Goal: Task Accomplishment & Management: Manage account settings

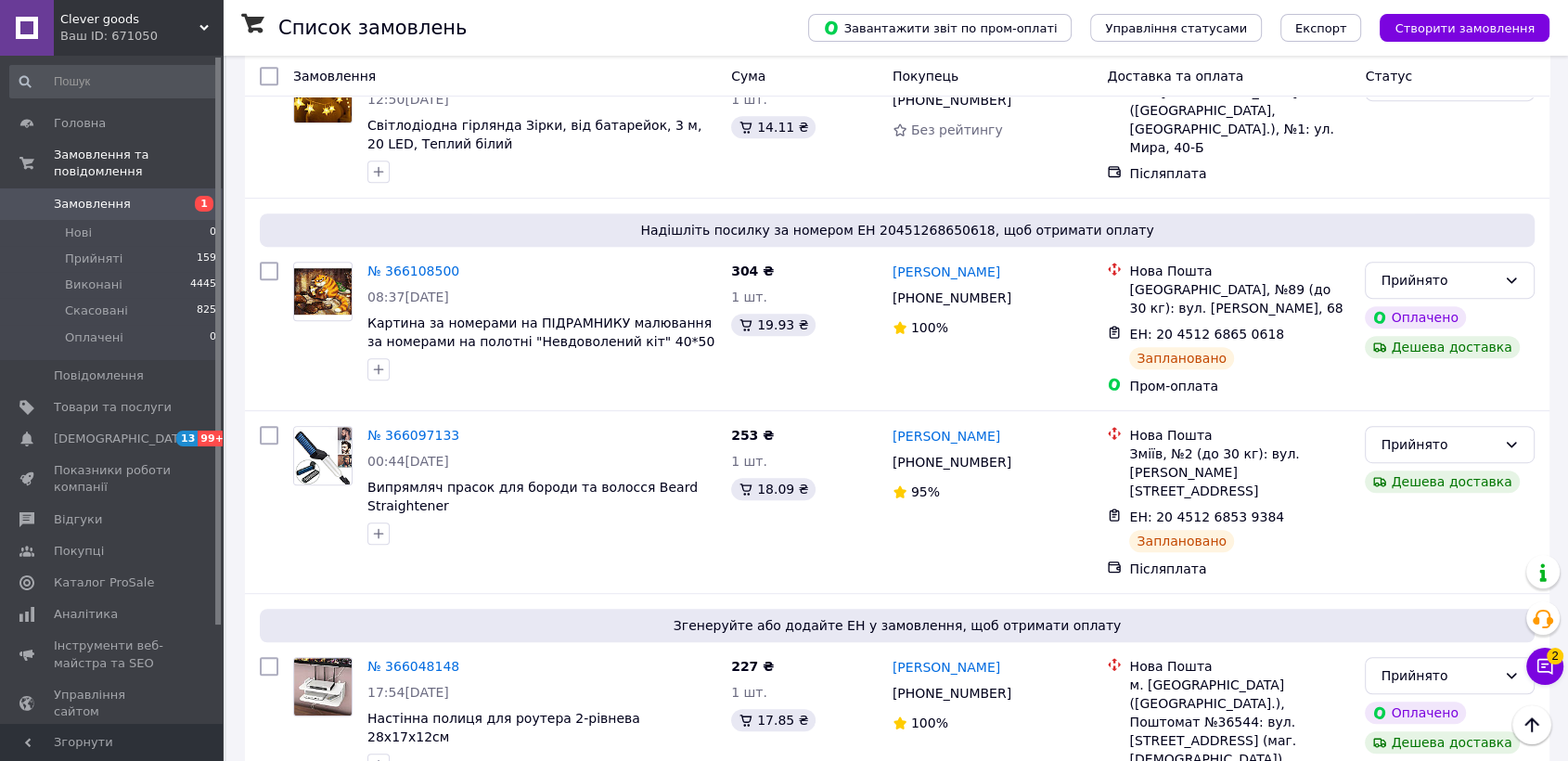
scroll to position [928, 0]
click at [107, 220] on li "Нові 0" at bounding box center [113, 233] width 227 height 26
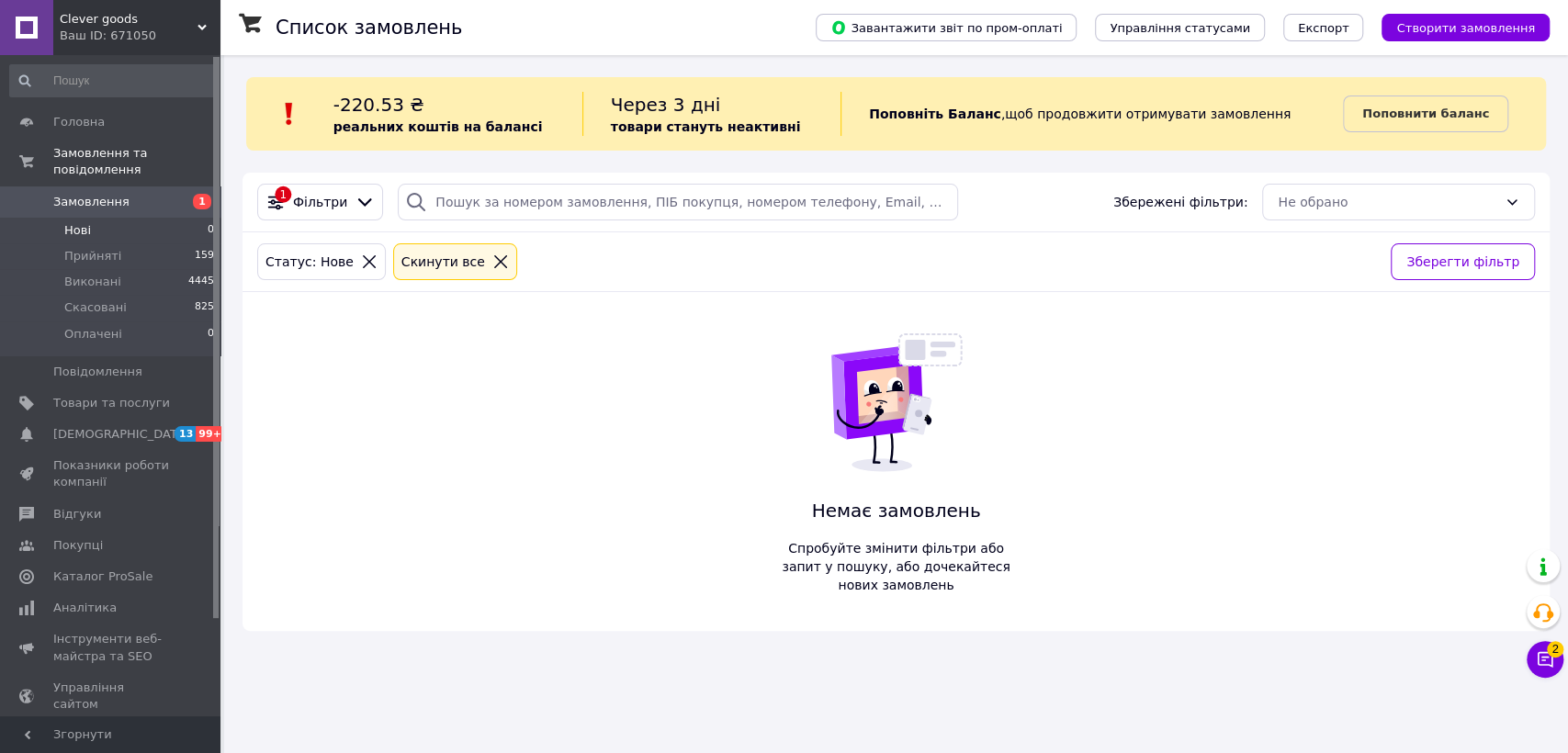
click at [494, 260] on icon at bounding box center [500, 262] width 13 height 13
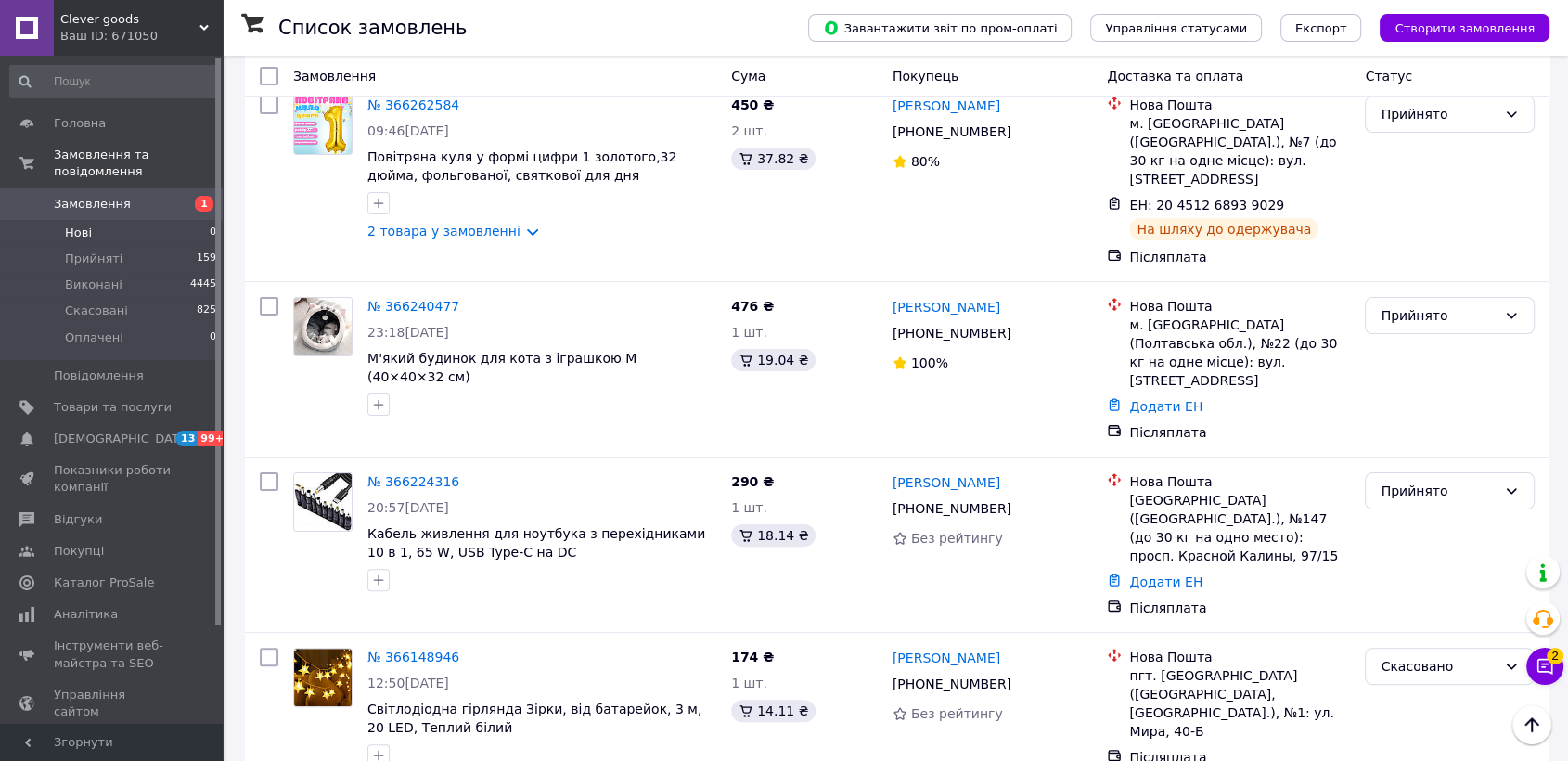
scroll to position [349, 0]
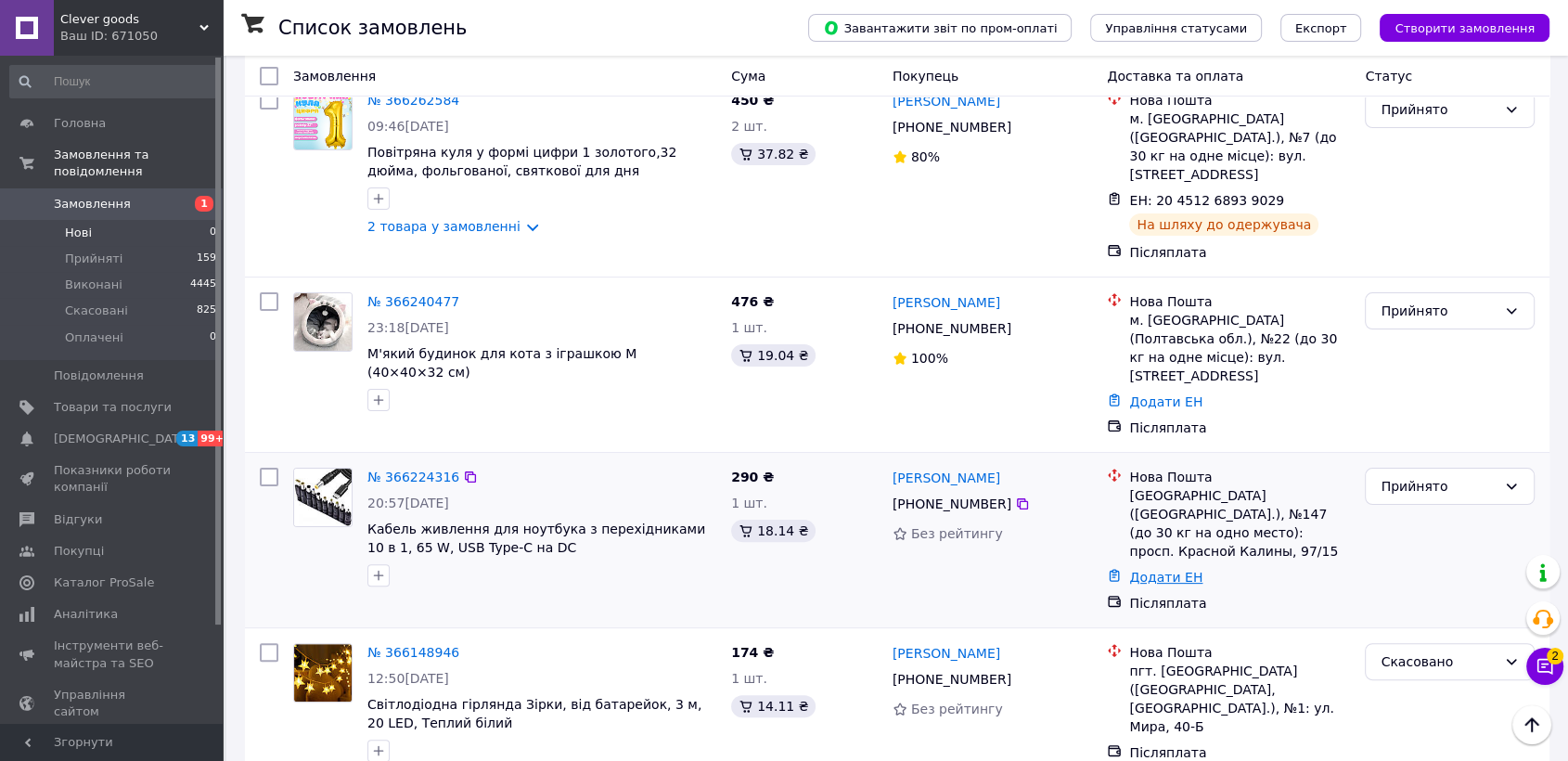
click at [1167, 570] on link "Додати ЕН" at bounding box center [1165, 578] width 73 height 15
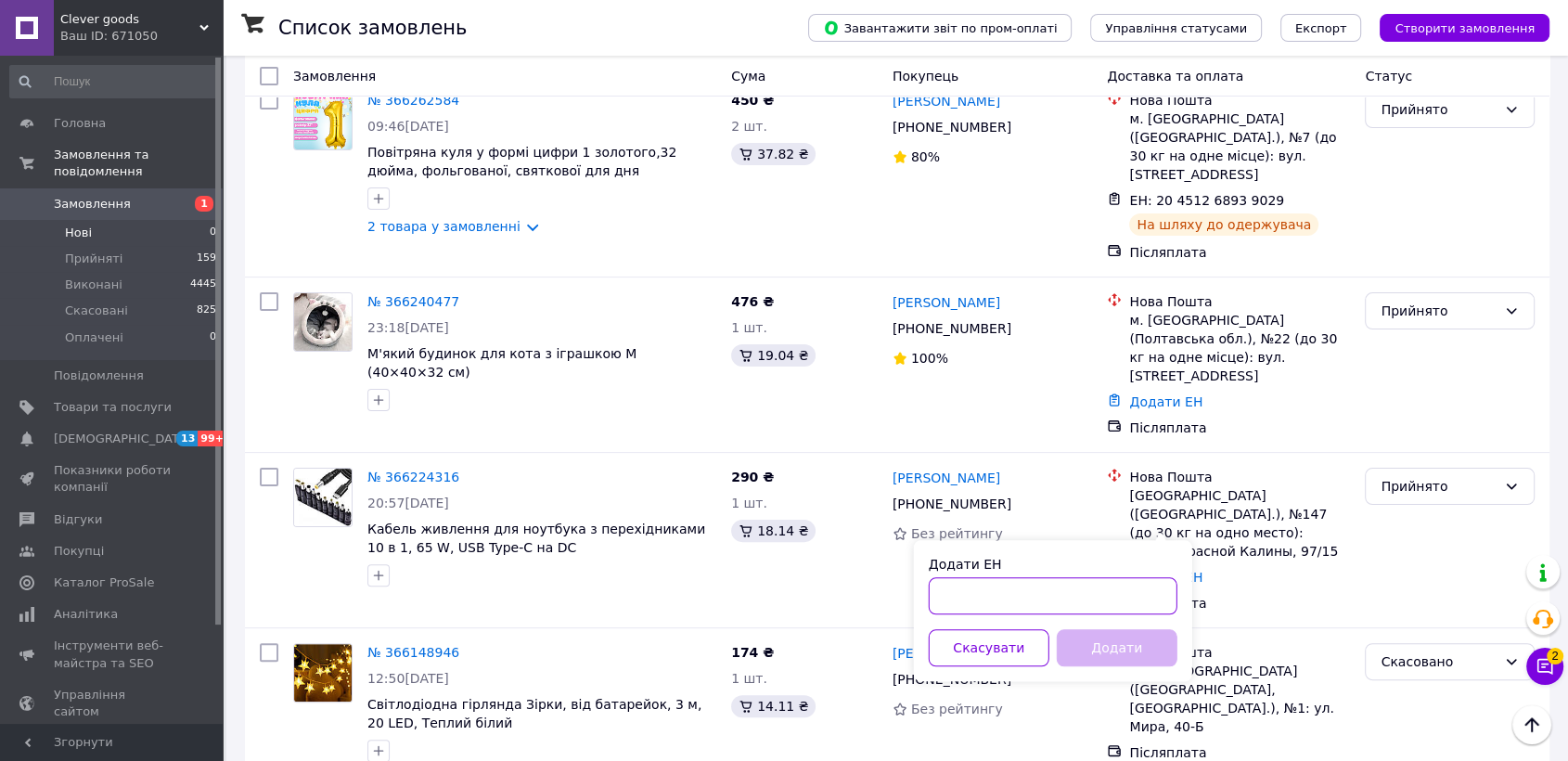
click at [1093, 593] on input "Додати ЕН" at bounding box center [1053, 596] width 249 height 37
paste input "[PERSON_NAME] (338122154)"
type input "[PERSON_NAME] (338122154)"
drag, startPoint x: 1021, startPoint y: 600, endPoint x: 906, endPoint y: 596, distance: 115.1
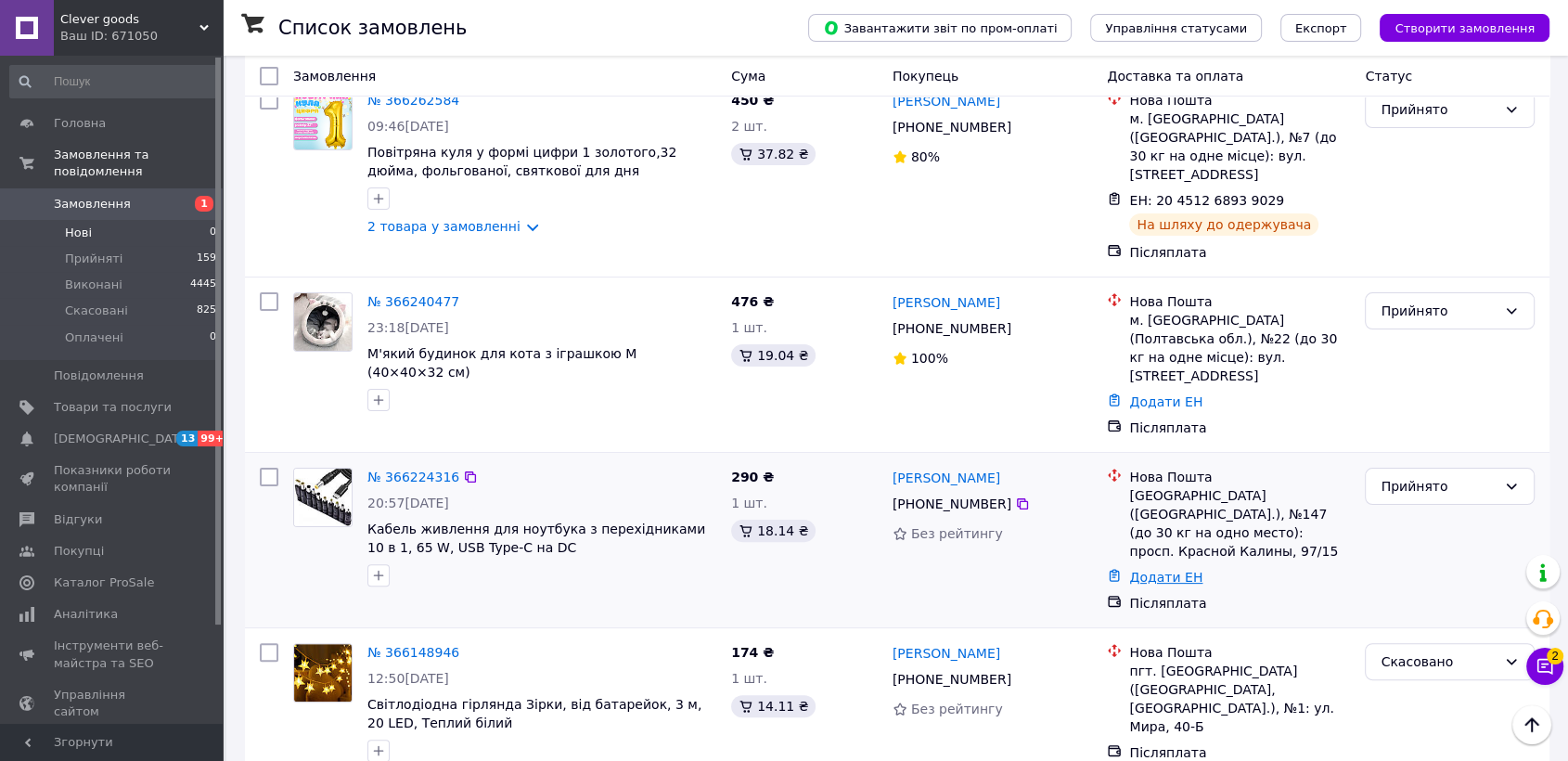
click at [1155, 570] on link "Додати ЕН" at bounding box center [1165, 578] width 73 height 15
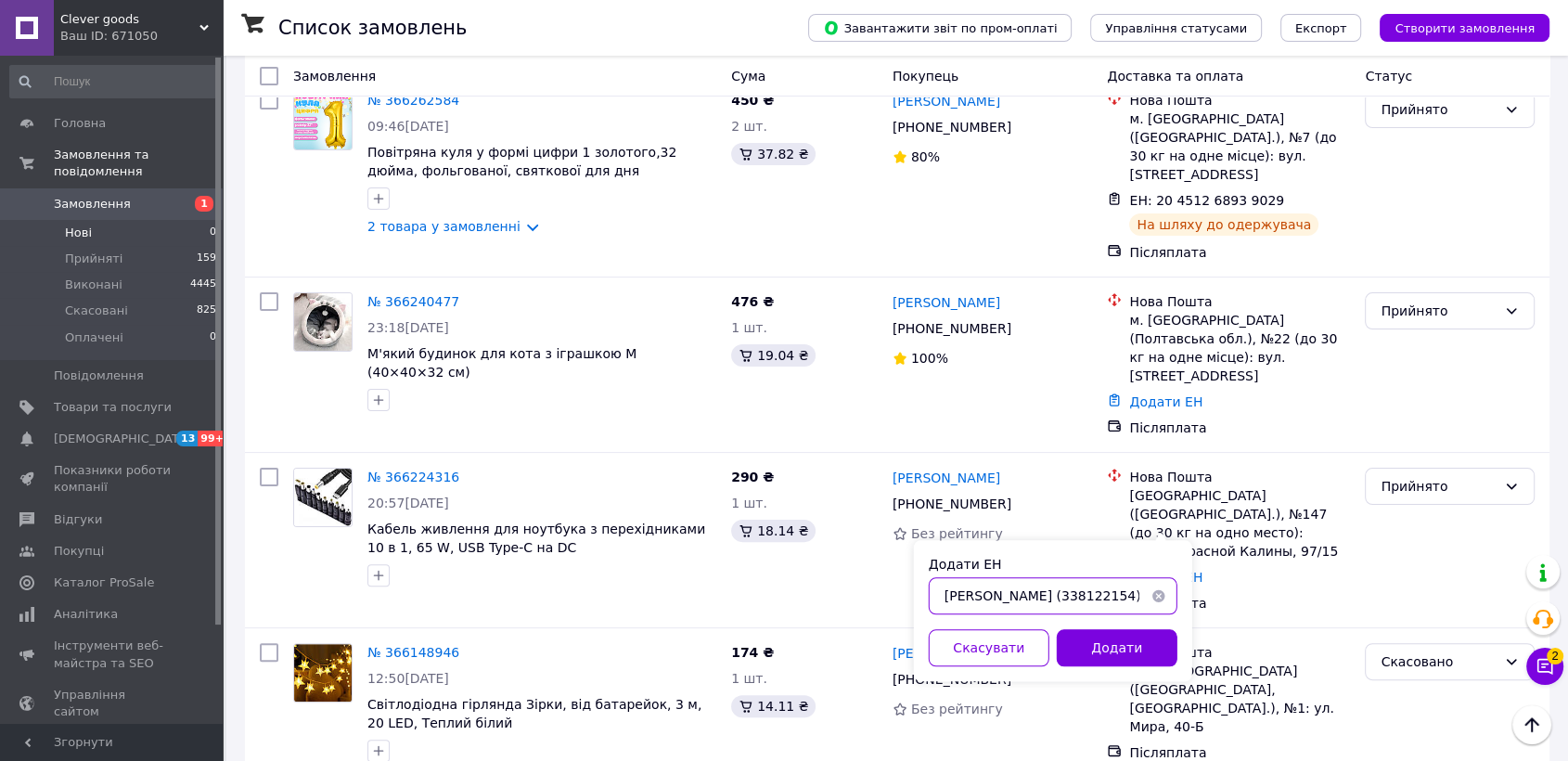
drag, startPoint x: 1041, startPoint y: 588, endPoint x: 914, endPoint y: 582, distance: 127.1
click at [914, 582] on div "Додати ЕН [PERSON_NAME] (338122154) Скасувати Додати" at bounding box center [1053, 610] width 278 height 141
paste input "20451269130532"
type input "20451269130532"
click at [1096, 647] on button "Додати" at bounding box center [1117, 648] width 121 height 37
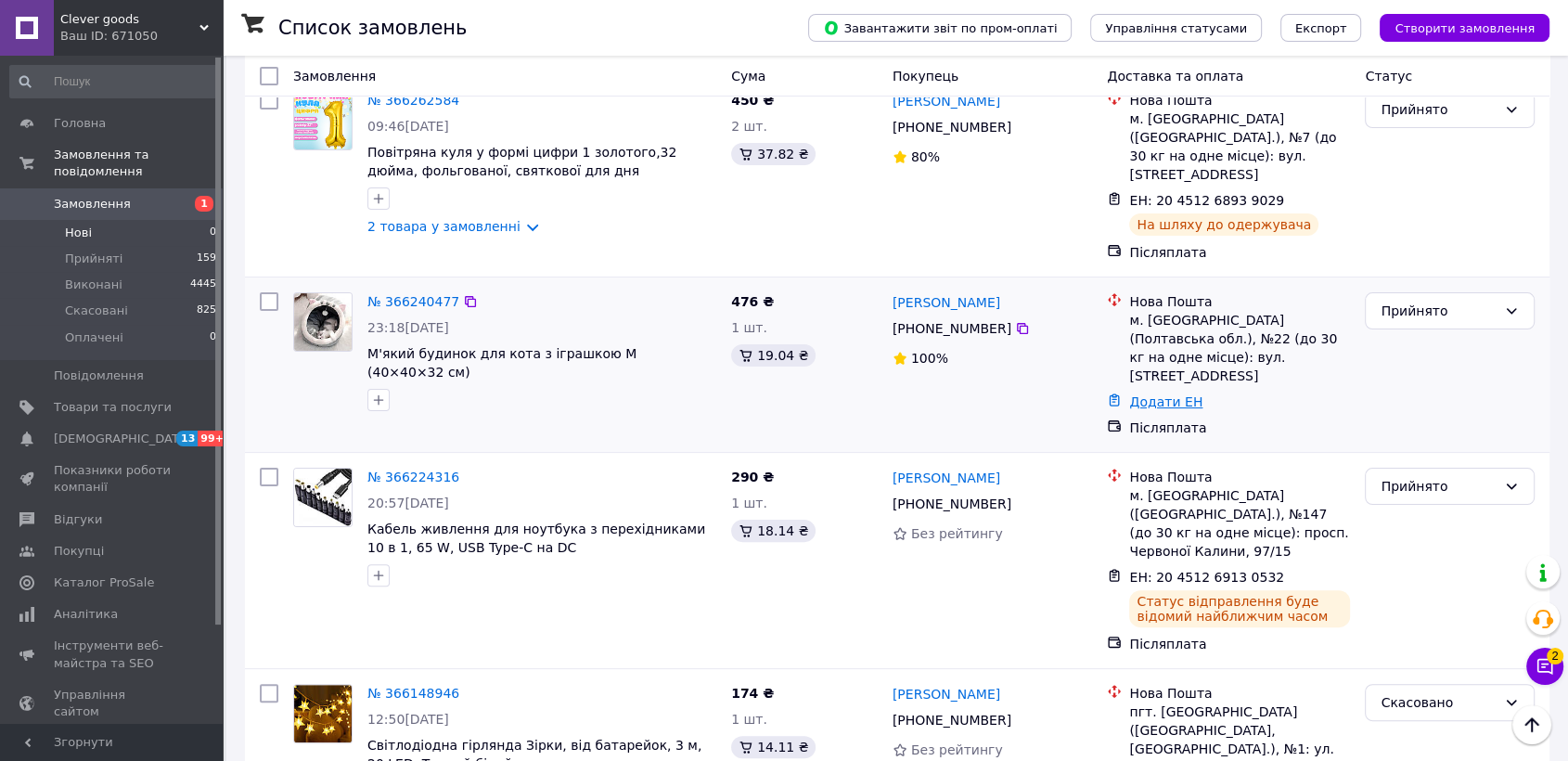
click at [1173, 395] on link "Додати ЕН" at bounding box center [1165, 402] width 73 height 15
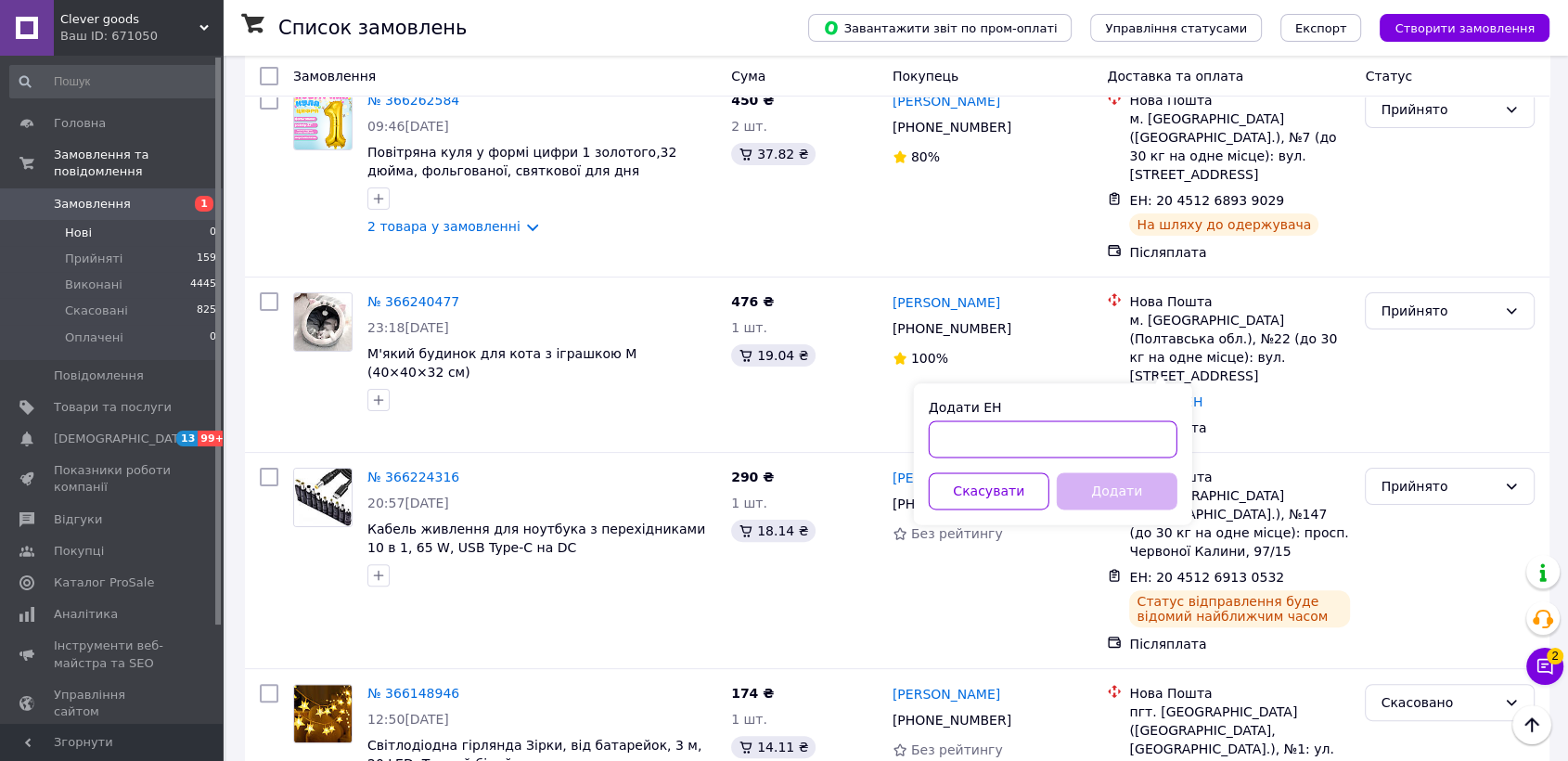
click at [1062, 445] on input "Додати ЕН" at bounding box center [1053, 439] width 249 height 37
paste input "20451269131636"
type input "20451269131636"
click at [1120, 485] on button "Додати" at bounding box center [1117, 491] width 121 height 37
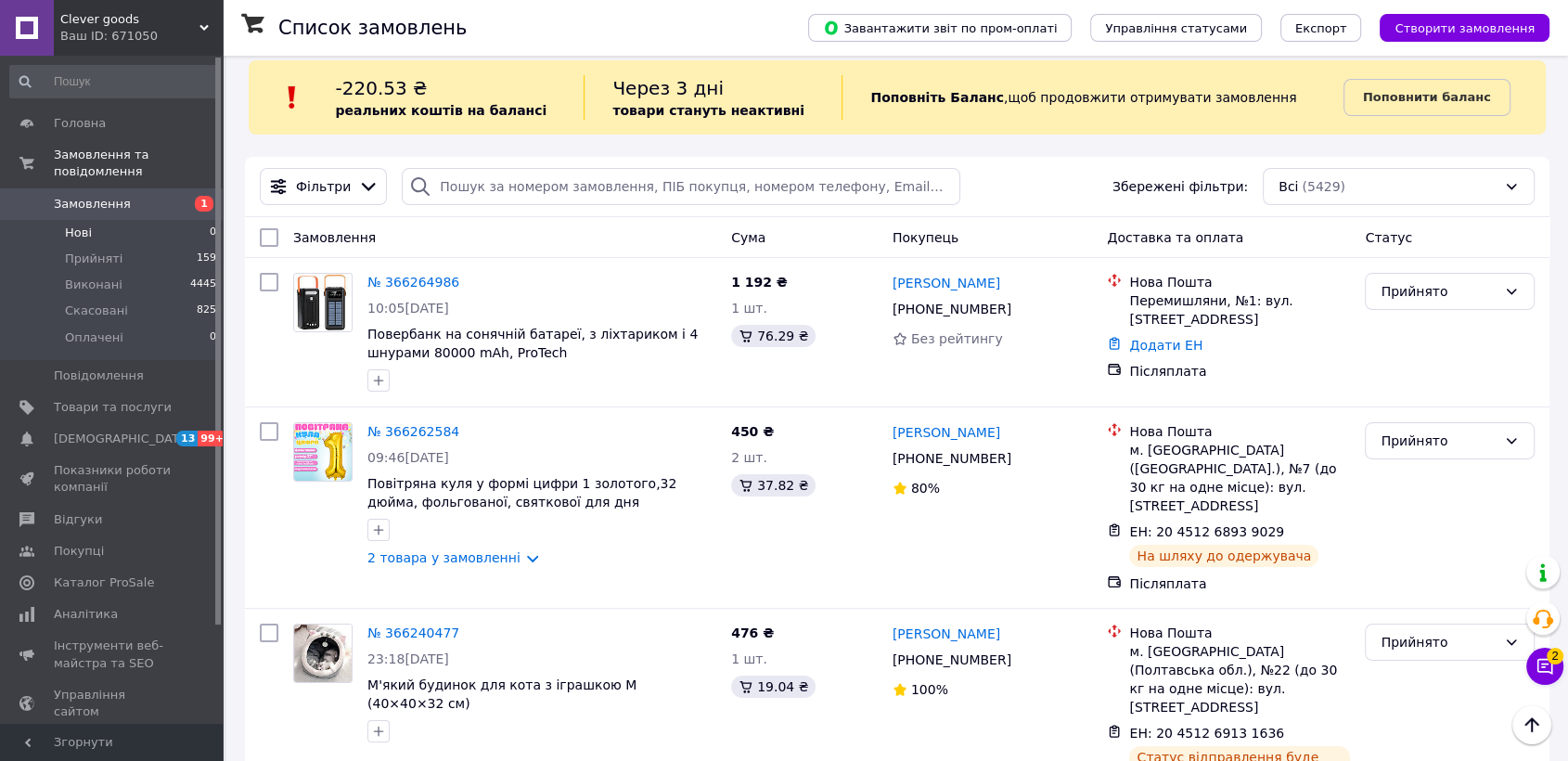
scroll to position [0, 0]
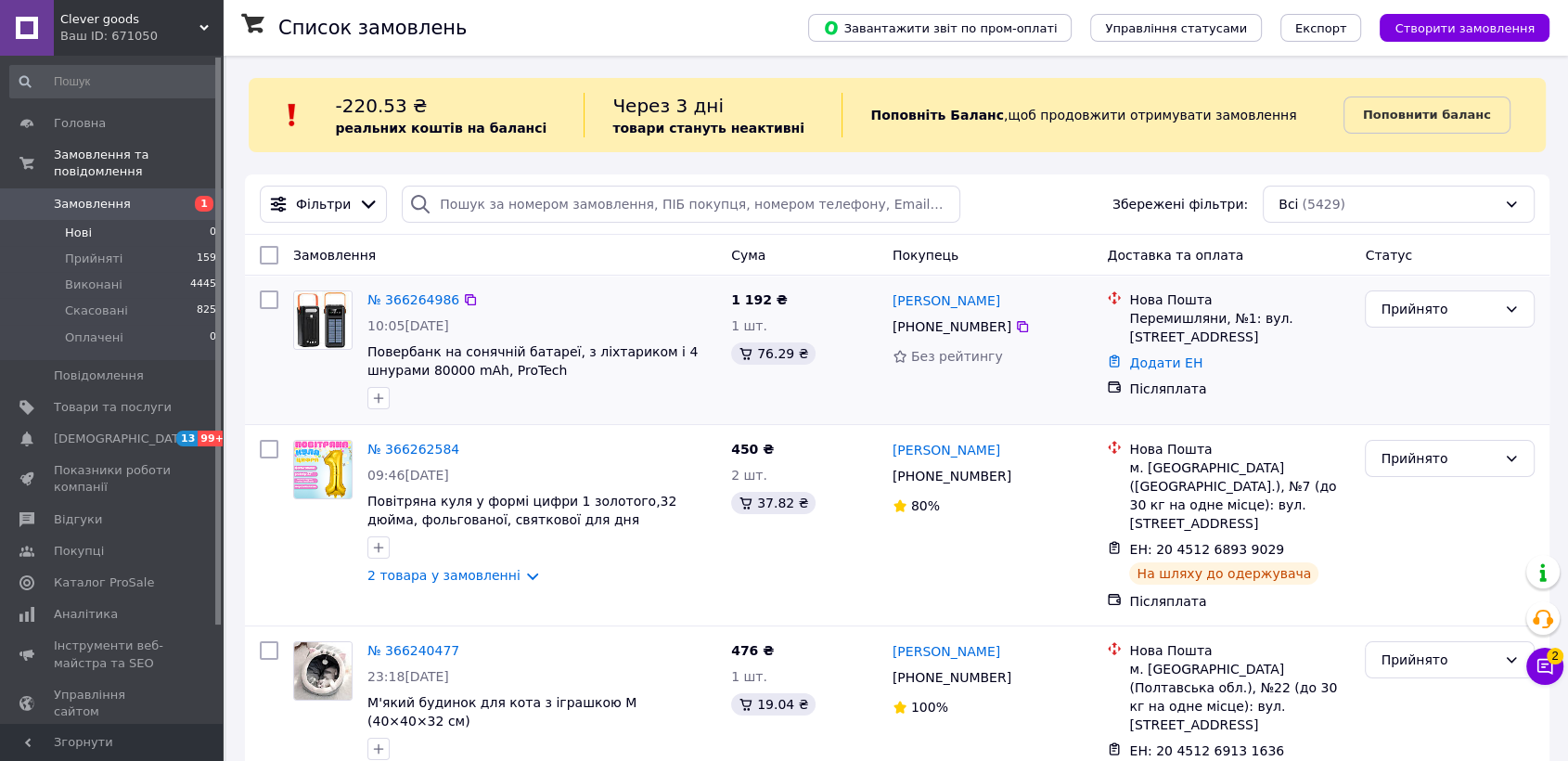
click at [1152, 376] on div "Післяплата" at bounding box center [1239, 389] width 228 height 26
click at [1153, 364] on link "Додати ЕН" at bounding box center [1165, 363] width 73 height 15
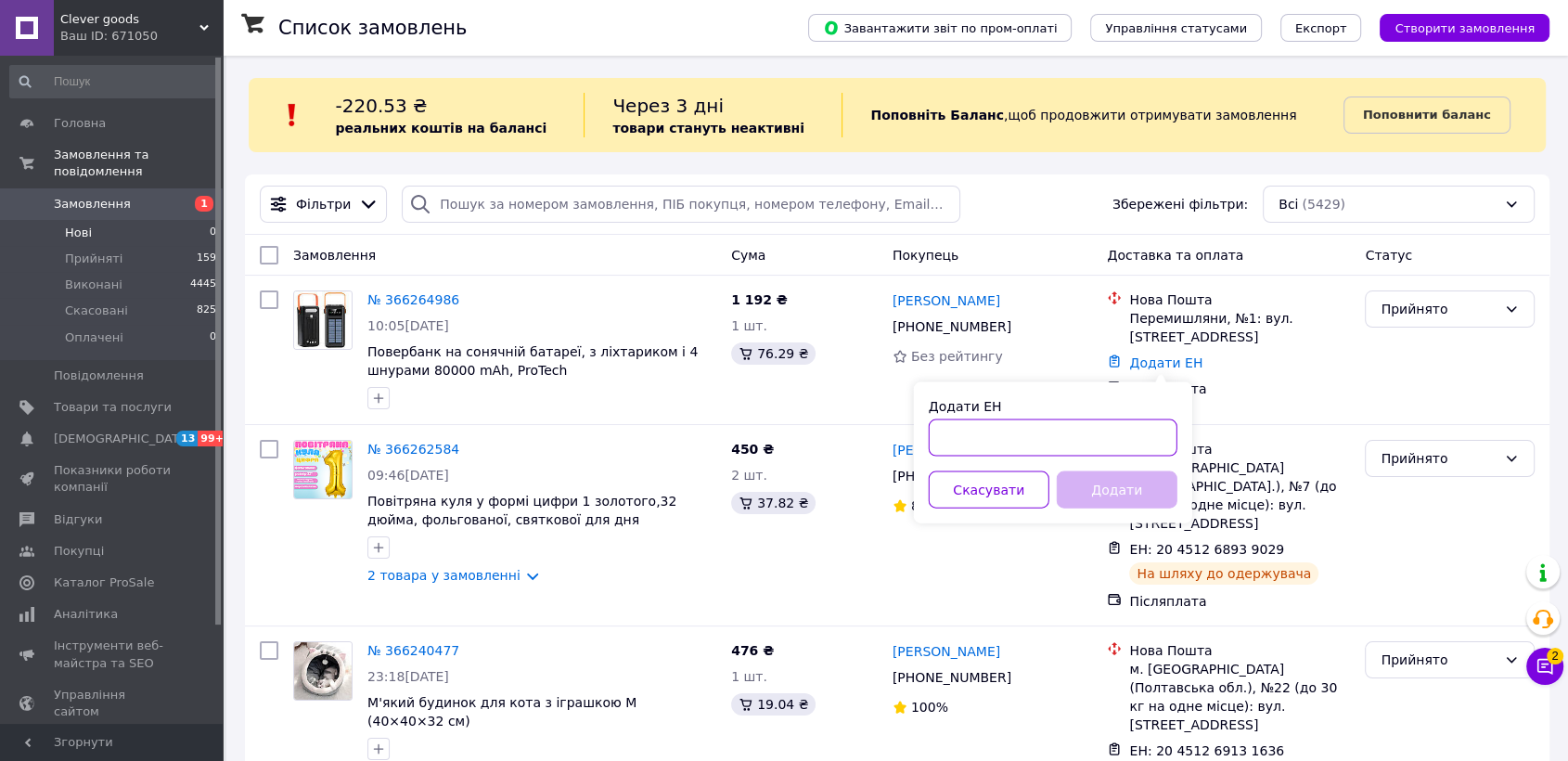
click at [1022, 440] on input "Додати ЕН" at bounding box center [1053, 438] width 249 height 37
paste input "20451269132590"
type input "20451269132590"
click at [1092, 484] on button "Додати" at bounding box center [1117, 490] width 121 height 37
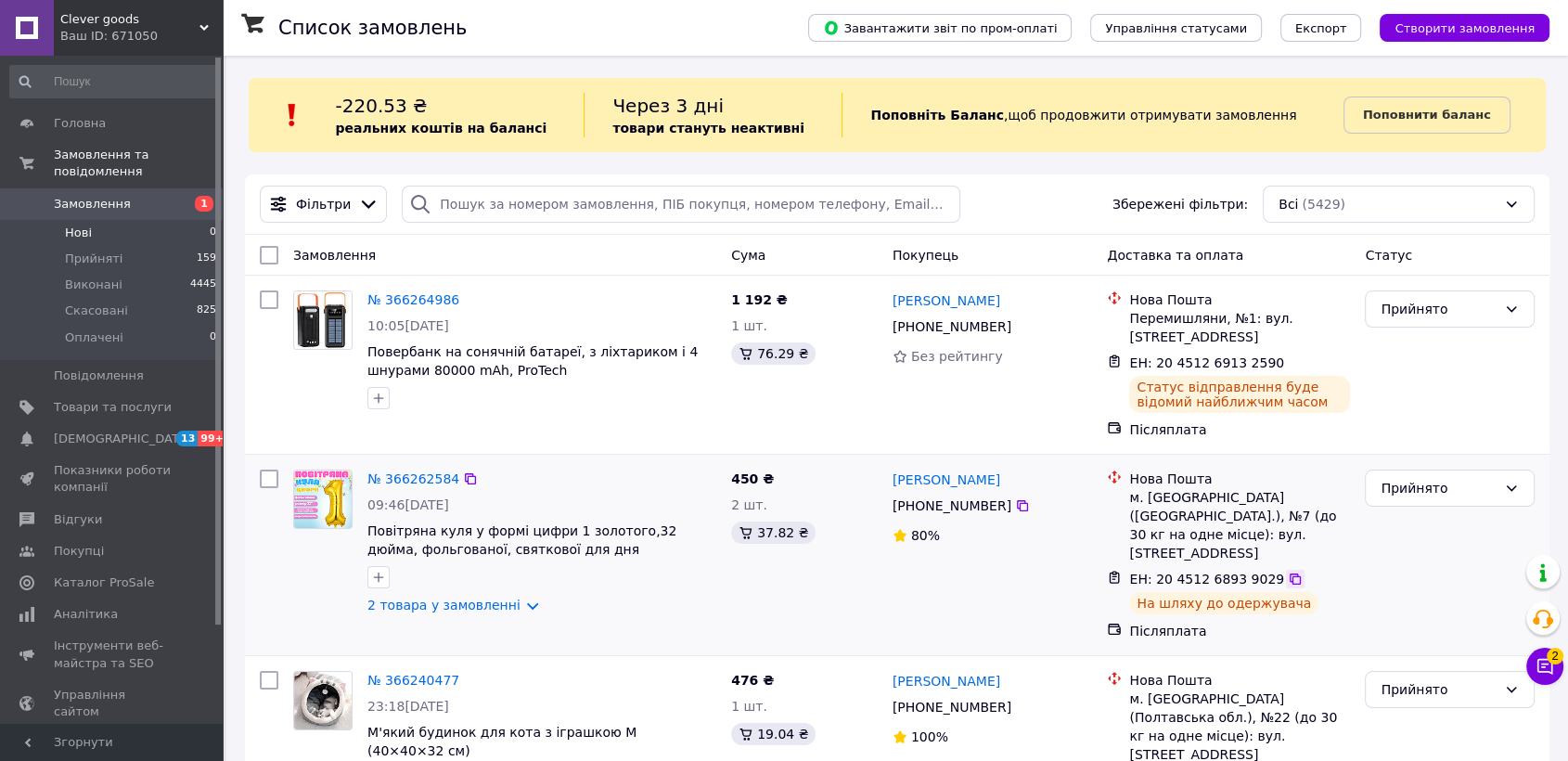
click at [1290, 574] on icon at bounding box center [1295, 580] width 11 height 11
click at [1549, 662] on span "2" at bounding box center [1555, 653] width 17 height 17
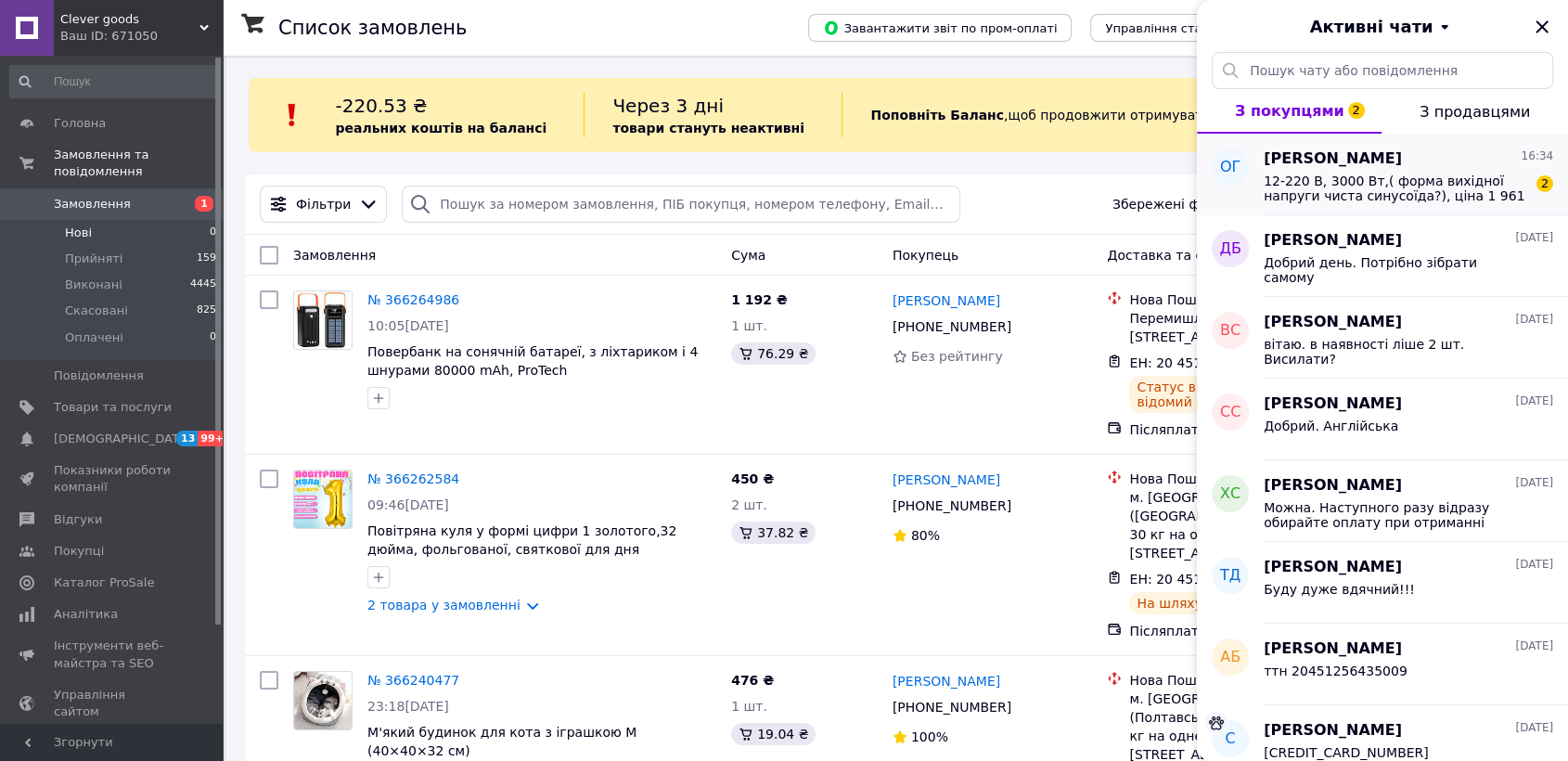
click at [1397, 183] on span "12-220 В, 3000 Вт,( форма вихідної напруги чиста синусоїда?), ціна 1 961" at bounding box center [1395, 189] width 264 height 30
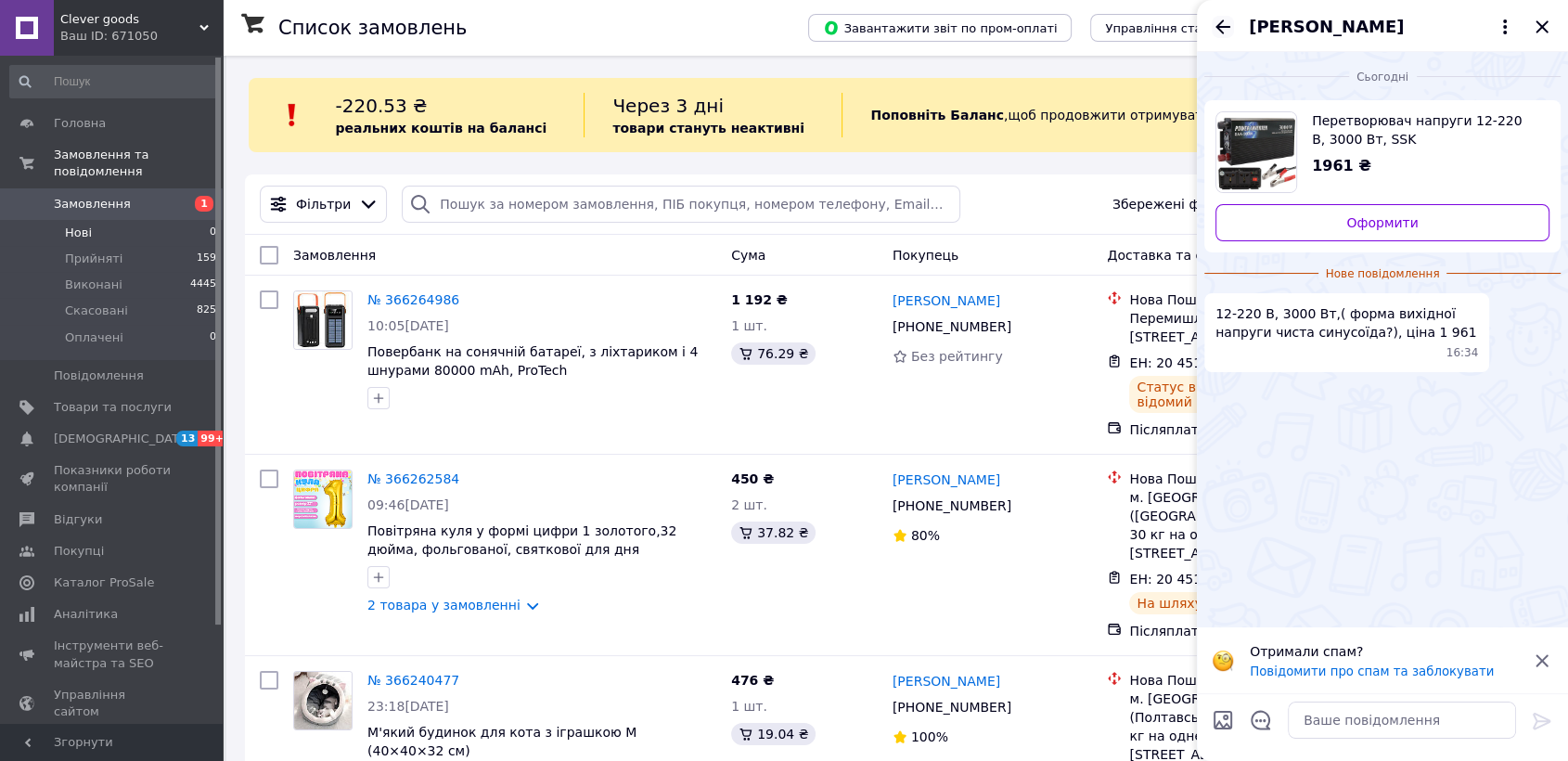
click at [1227, 22] on icon "Назад" at bounding box center [1223, 27] width 22 height 22
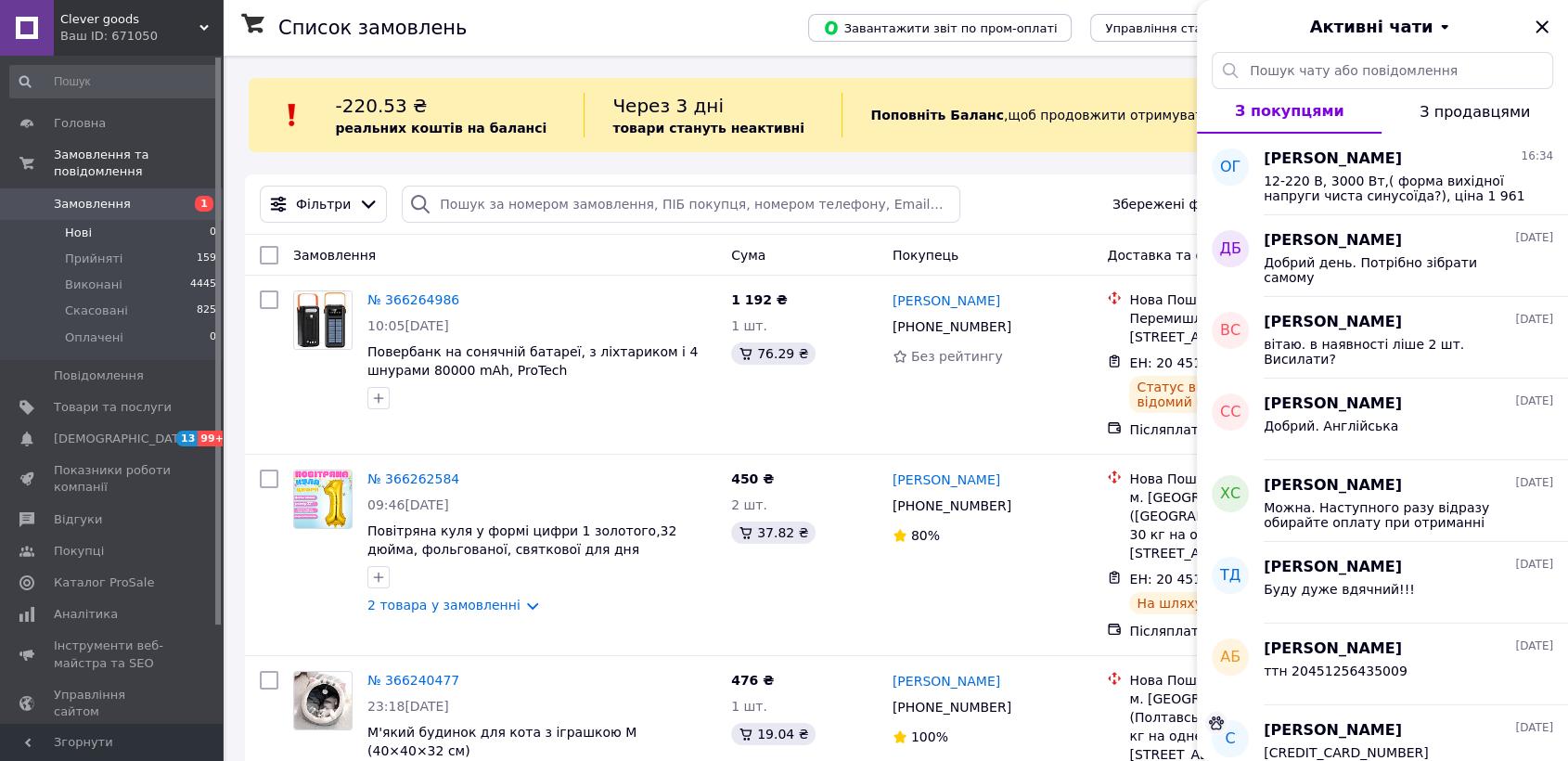
click at [1227, 22] on div "Активні чати" at bounding box center [1382, 26] width 371 height 52
click at [1547, 24] on icon "Закрити" at bounding box center [1542, 27] width 22 height 22
